Goal: Book appointment/travel/reservation

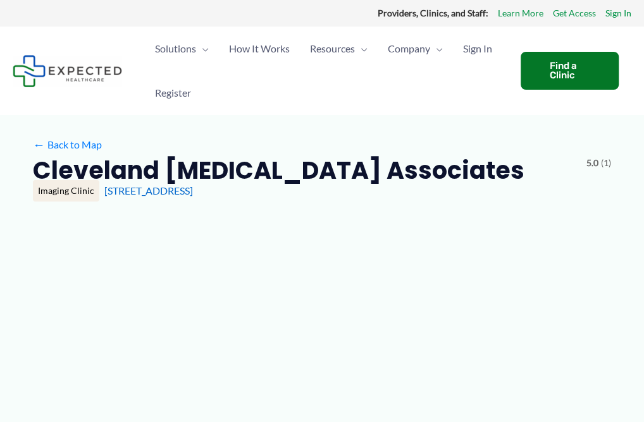
type input "**********"
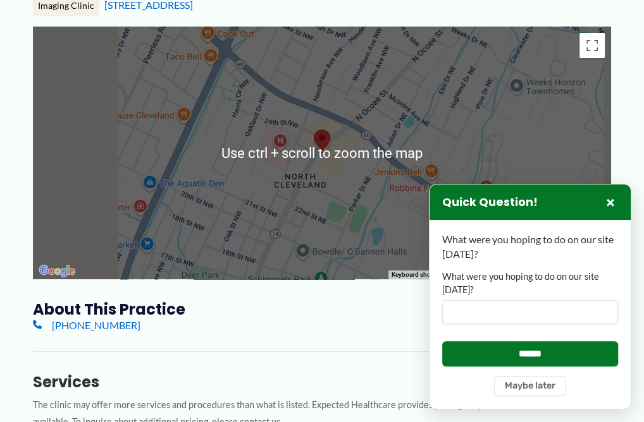
scroll to position [190, 0]
